Goal: Task Accomplishment & Management: Use online tool/utility

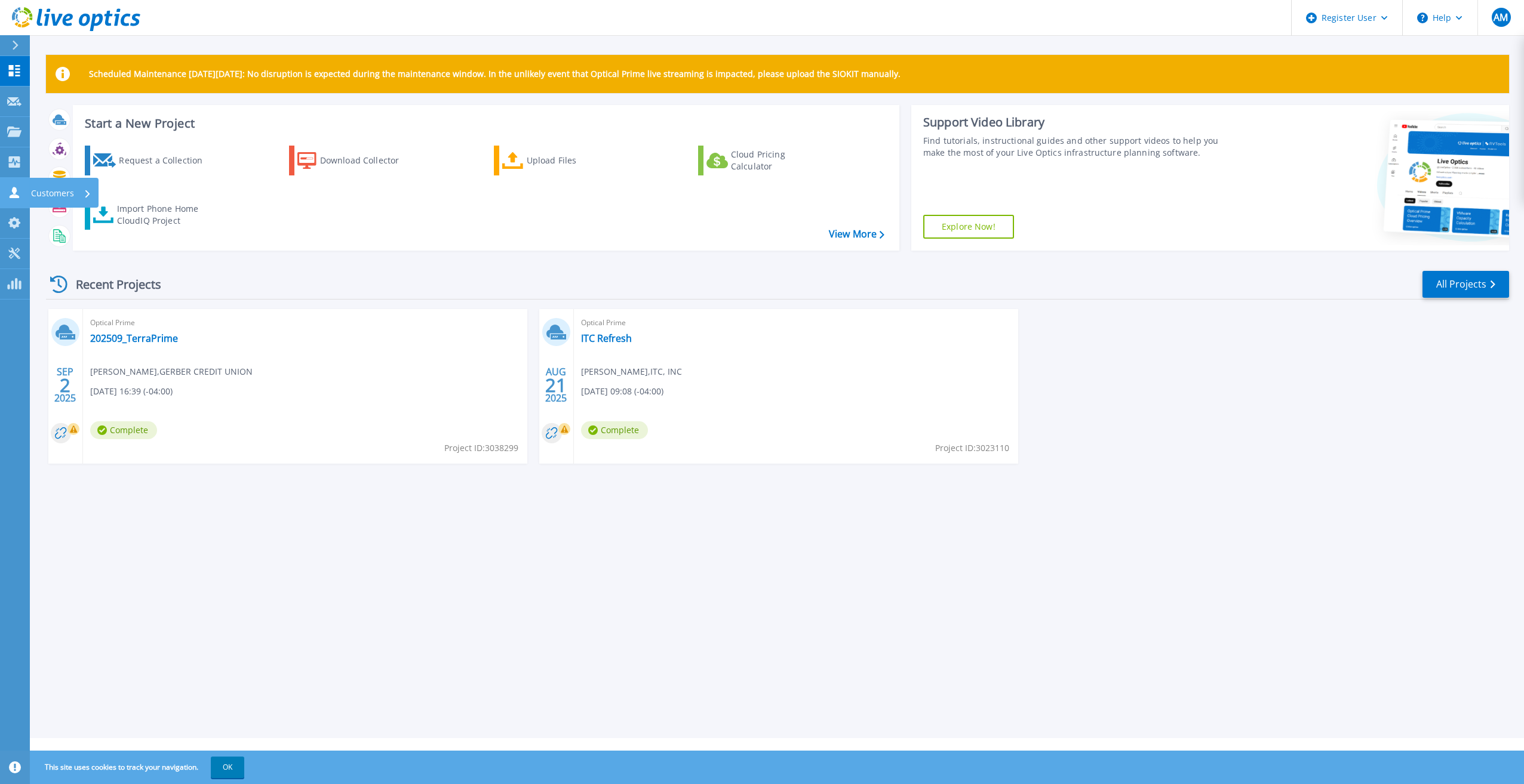
click at [14, 192] on icon at bounding box center [14, 192] width 9 height 11
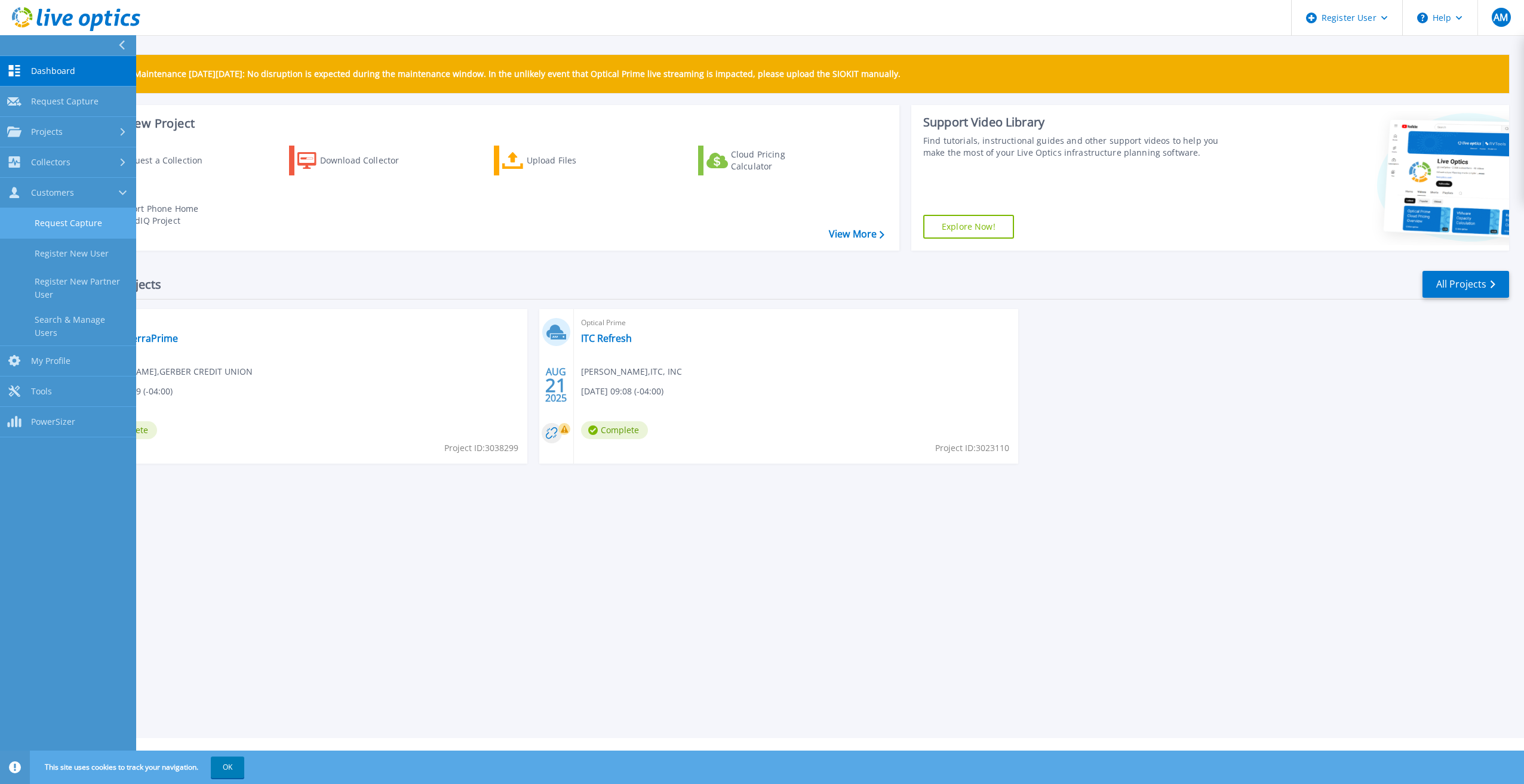
click at [72, 215] on link "Request Capture" at bounding box center [68, 223] width 136 height 31
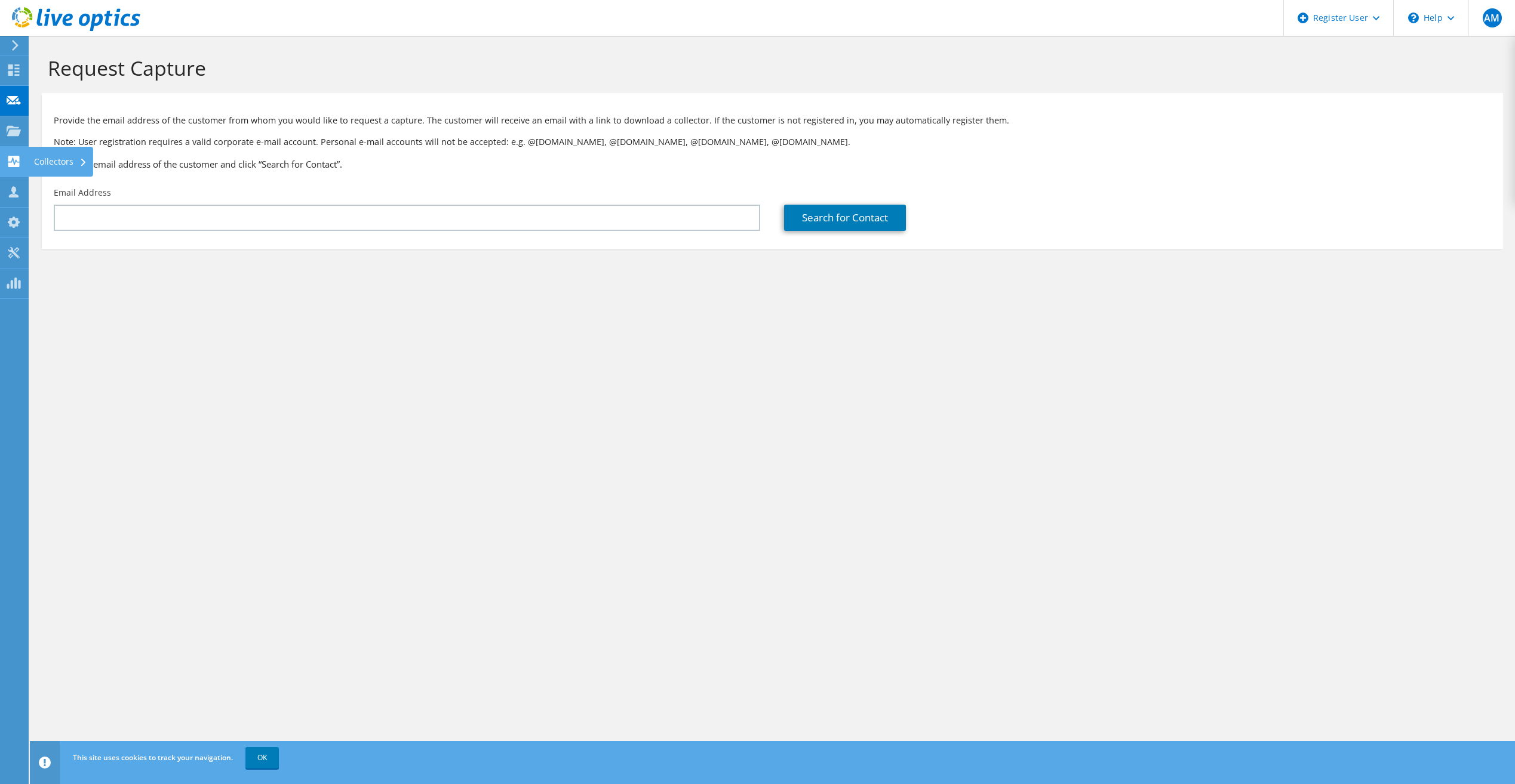
click at [9, 165] on use at bounding box center [14, 161] width 11 height 11
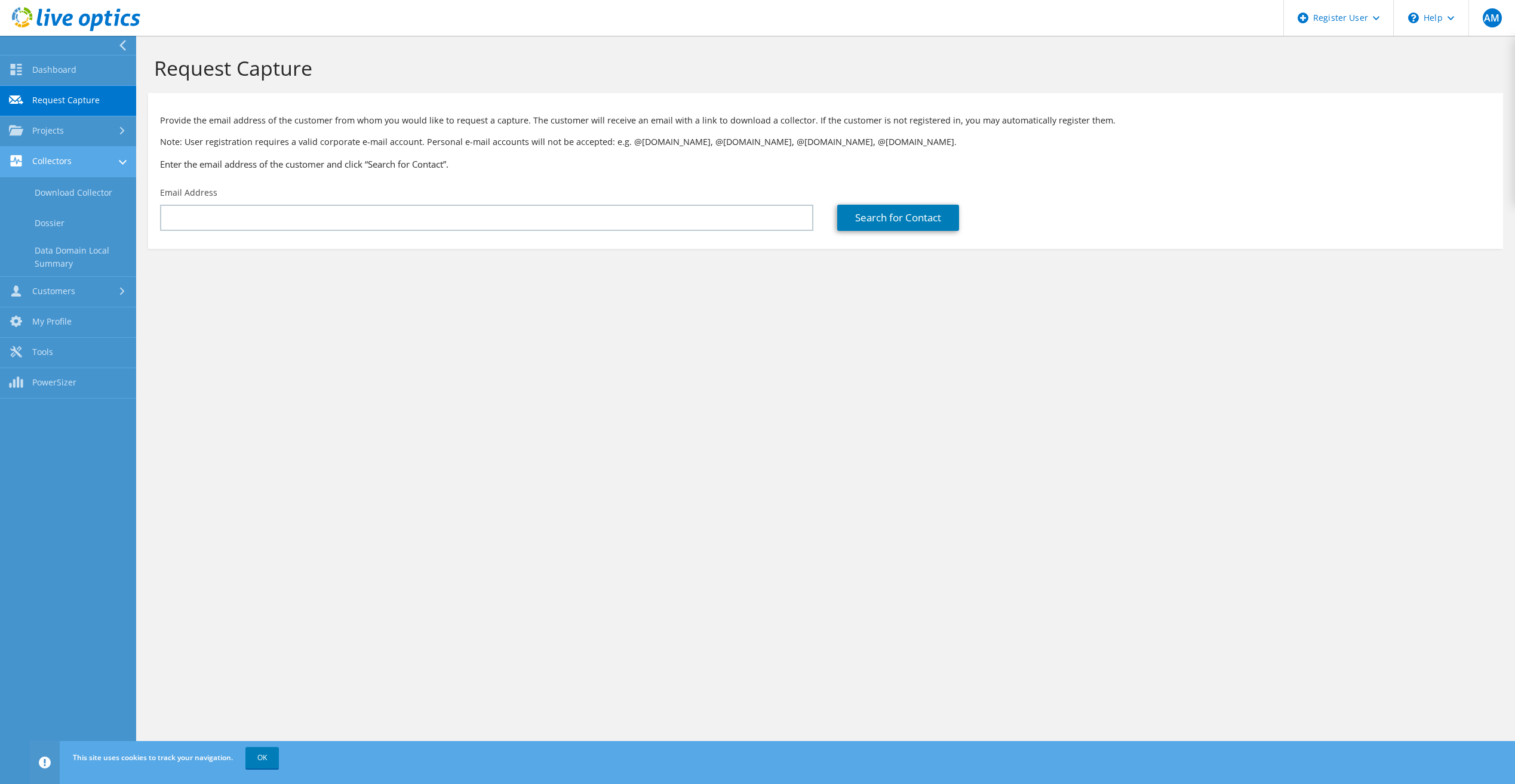
click at [44, 154] on link "Collectors" at bounding box center [68, 161] width 136 height 31
click at [41, 189] on link "Customers" at bounding box center [68, 192] width 136 height 31
click at [91, 328] on link "Search & Manage Users" at bounding box center [68, 326] width 136 height 38
